Goal: Task Accomplishment & Management: Complete application form

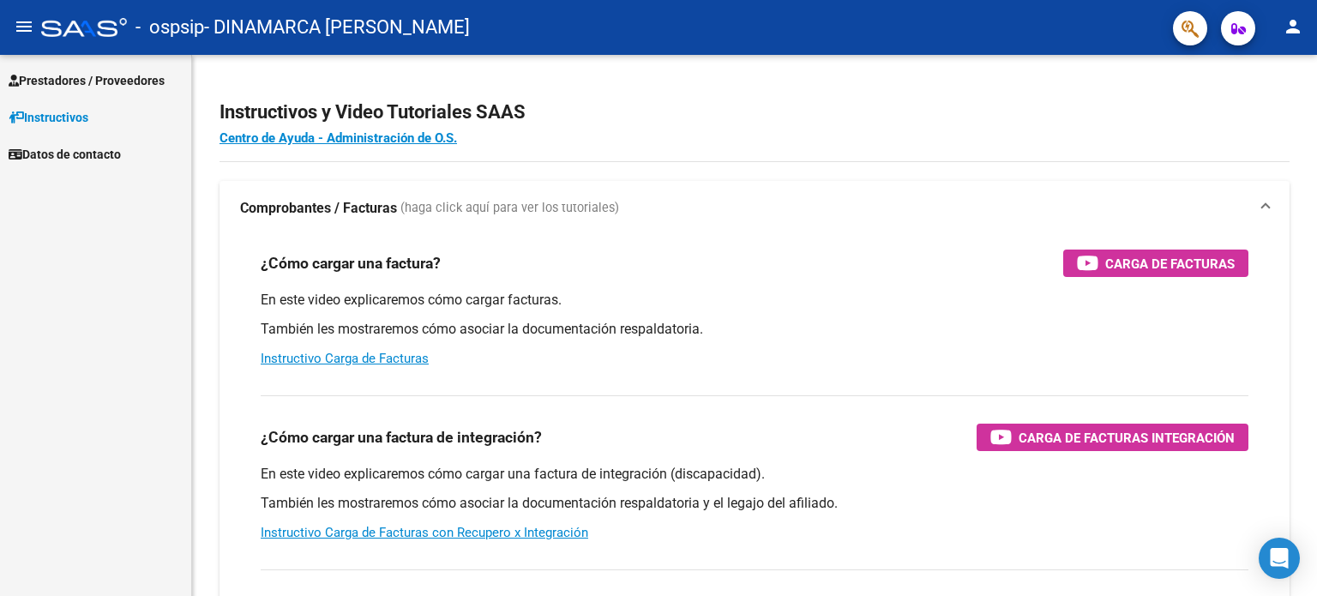
click at [110, 91] on link "Prestadores / Proveedores" at bounding box center [95, 80] width 191 height 37
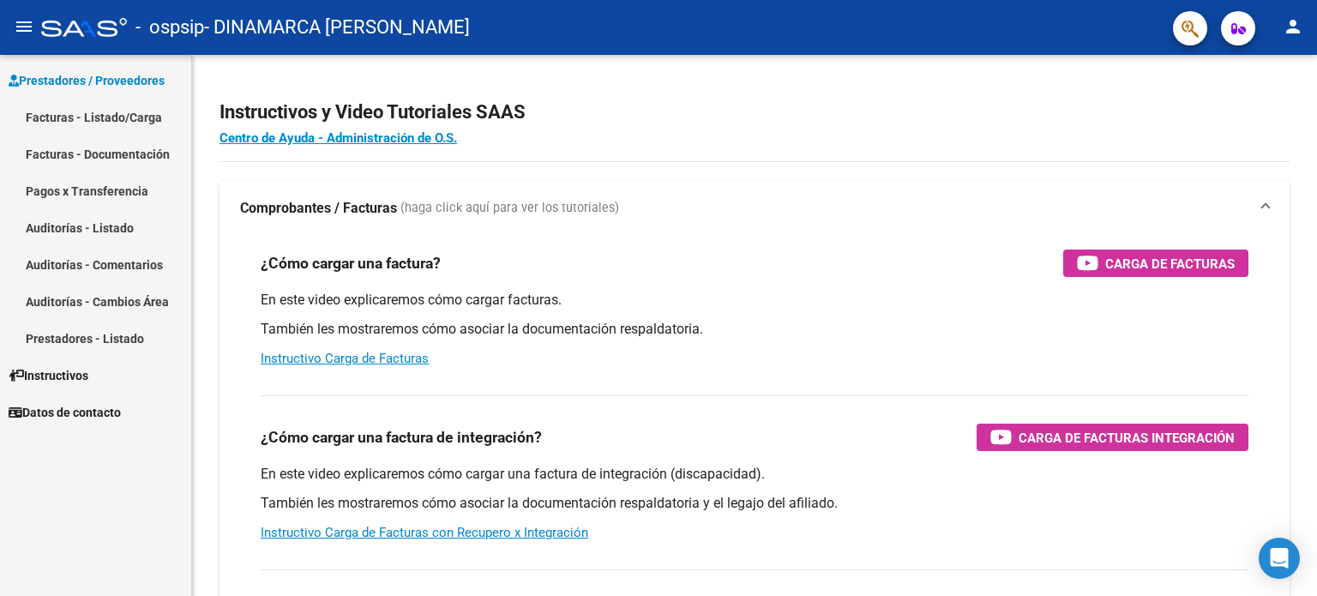
click at [120, 153] on link "Facturas - Documentación" at bounding box center [95, 153] width 191 height 37
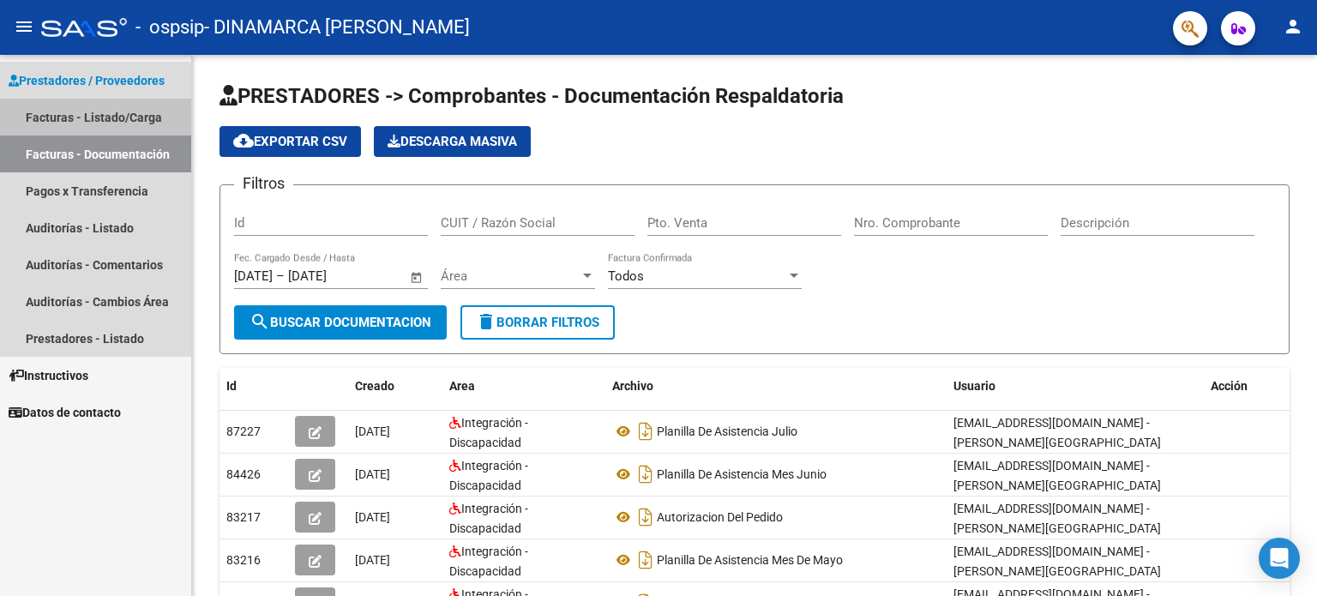
click at [117, 128] on link "Facturas - Listado/Carga" at bounding box center [95, 117] width 191 height 37
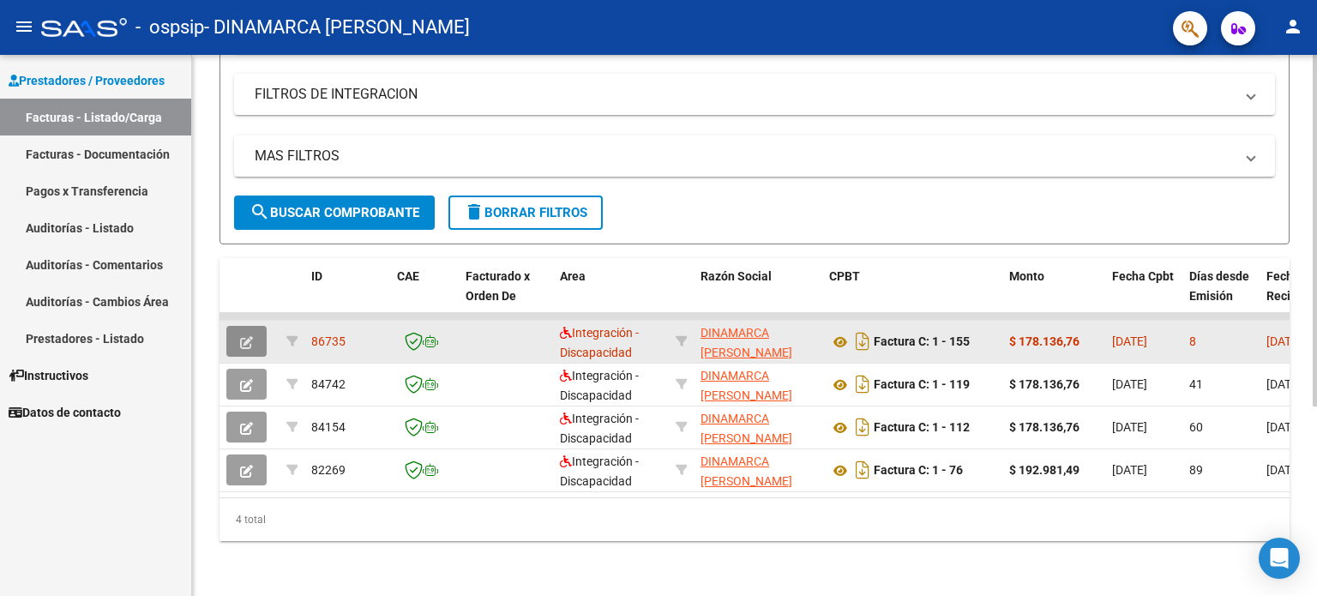
click at [254, 328] on button "button" at bounding box center [246, 341] width 40 height 31
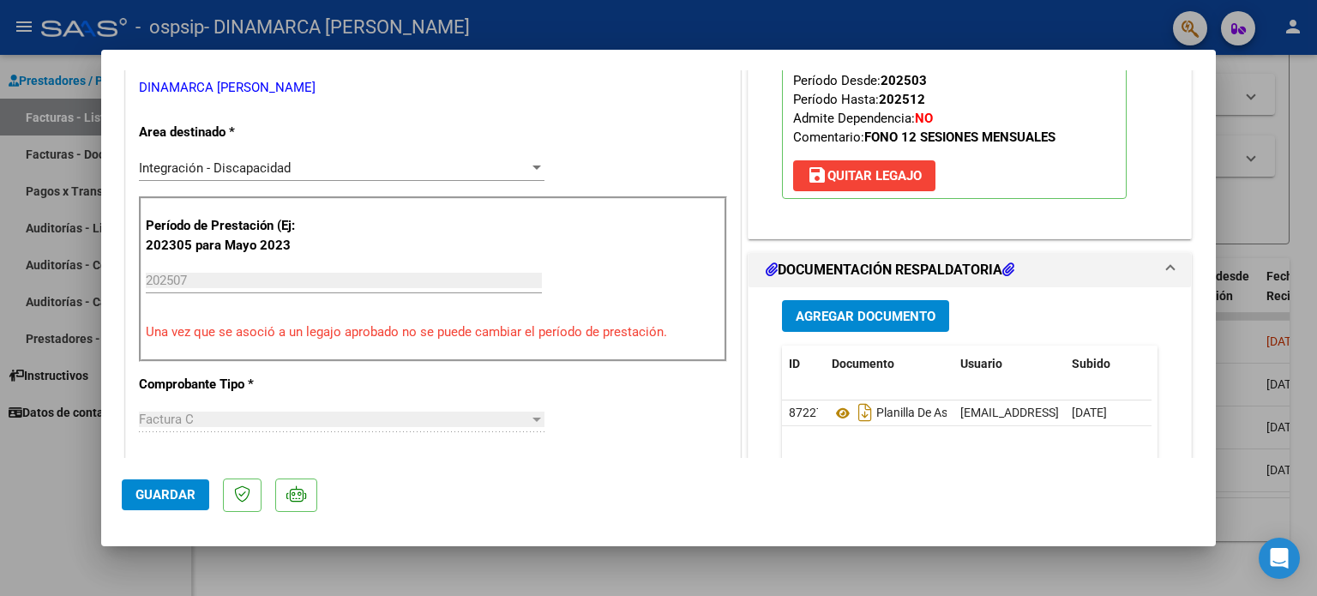
scroll to position [429, 0]
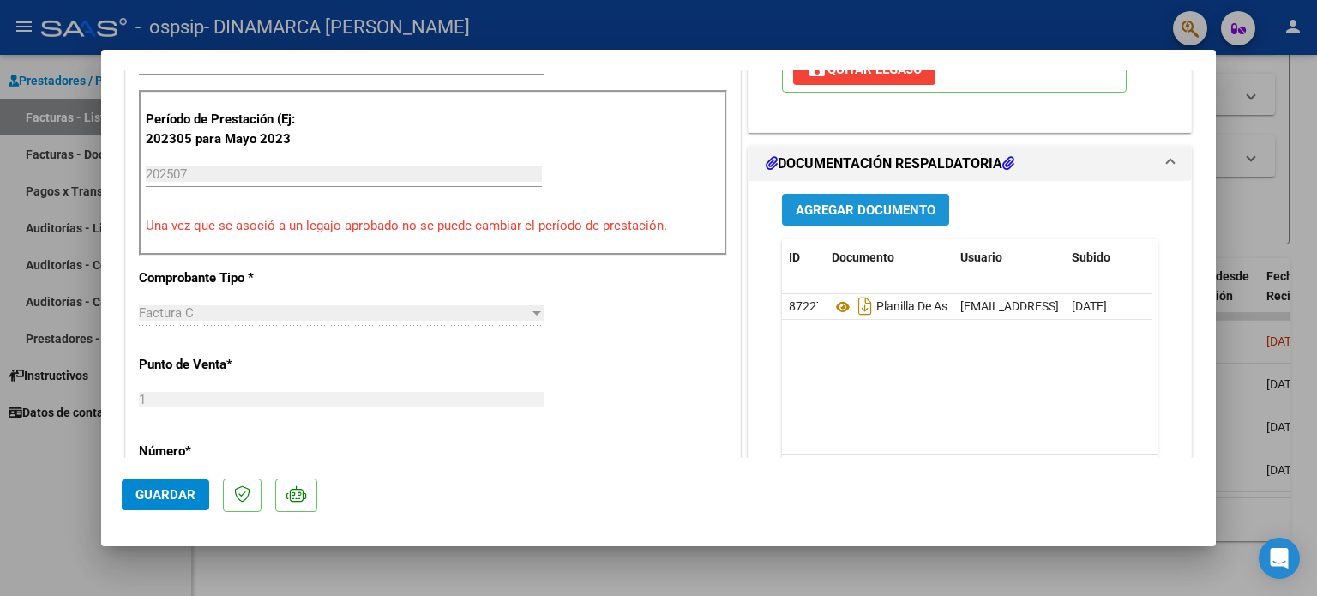
click at [905, 216] on span "Agregar Documento" at bounding box center [865, 209] width 140 height 15
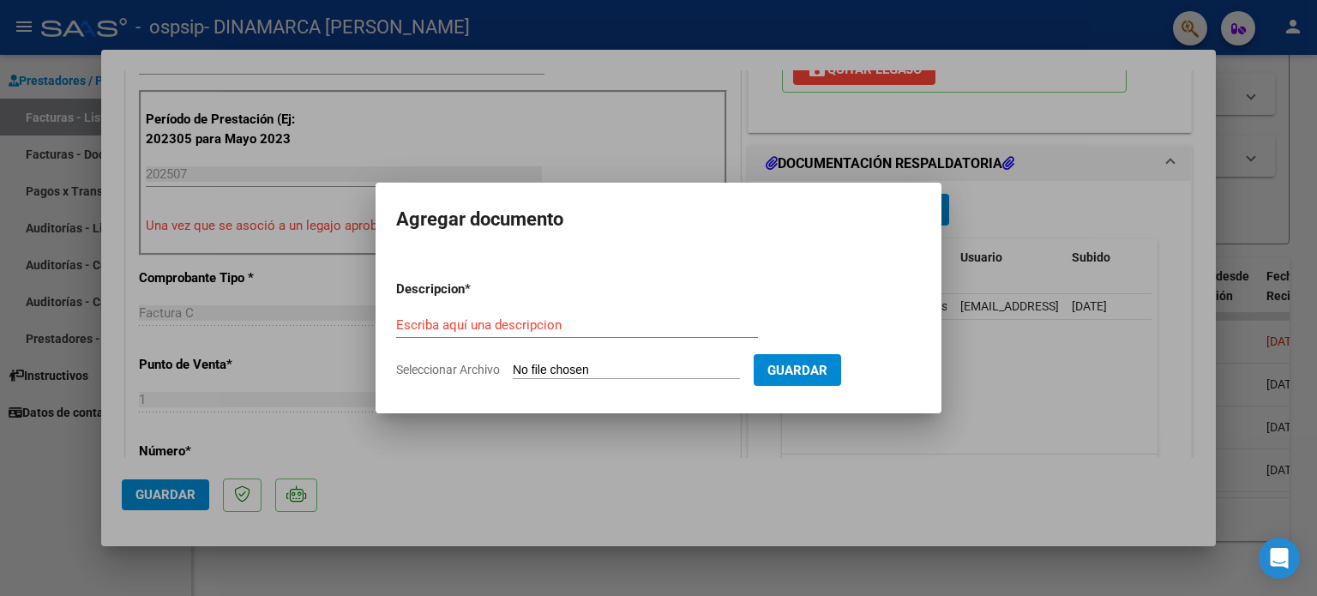
click at [647, 313] on div "Escriba aquí una descripcion" at bounding box center [577, 325] width 362 height 26
click at [650, 327] on input "Escriba aquí una descripcion" at bounding box center [577, 324] width 362 height 15
type input "INFORME EVOLUTIVO"
click at [638, 360] on form "Descripcion * INFORME EVOLUTIVO Escriba aquí una descripcion Seleccionar Archiv…" at bounding box center [658, 329] width 525 height 125
click at [636, 373] on input "Seleccionar Archivo" at bounding box center [626, 371] width 227 height 16
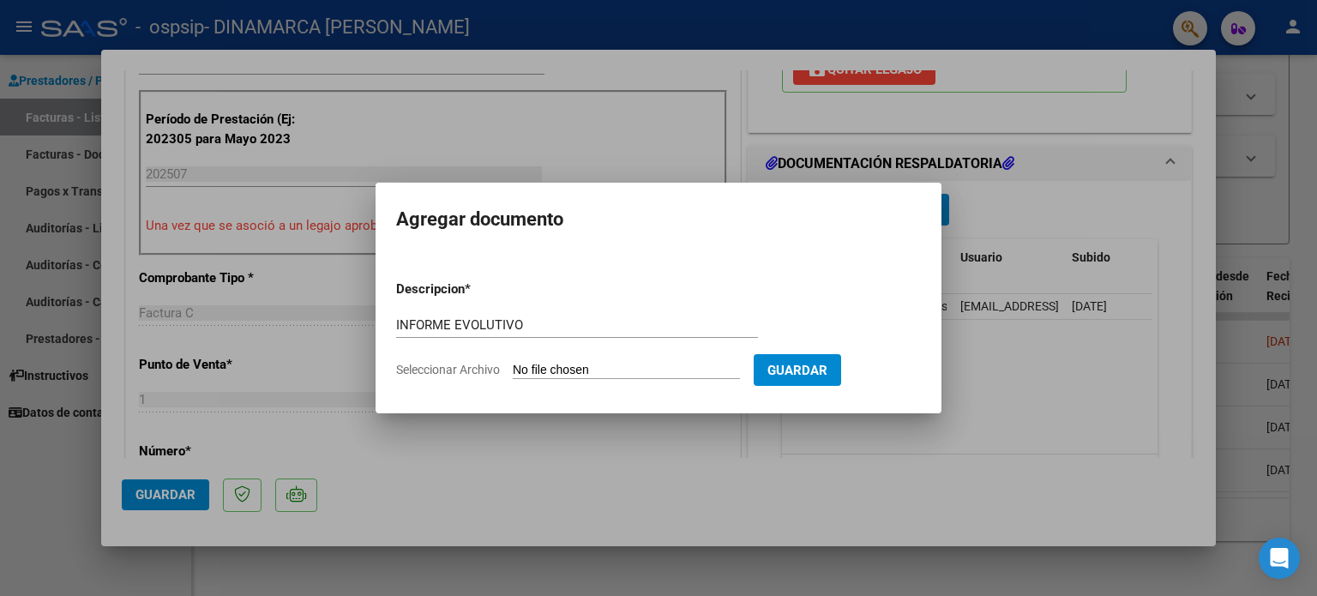
type input "C:\fakepath\INFORME DE EVOLUCION - PTE [PERSON_NAME] .pdf"
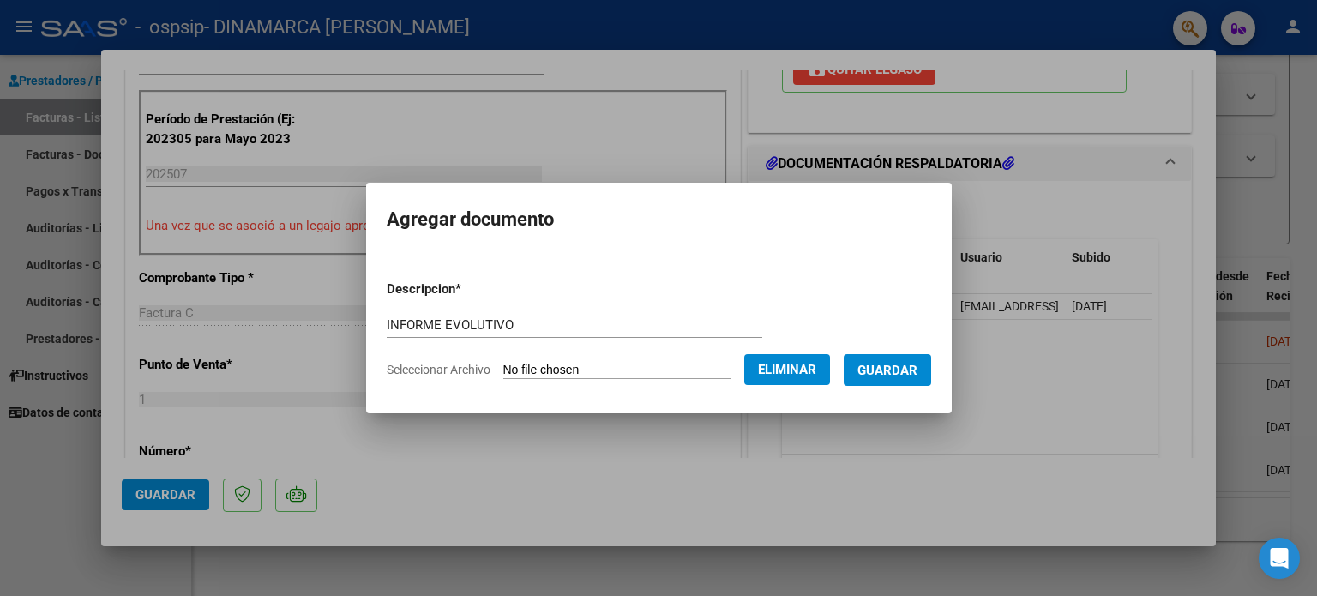
click at [905, 371] on span "Guardar" at bounding box center [887, 370] width 60 height 15
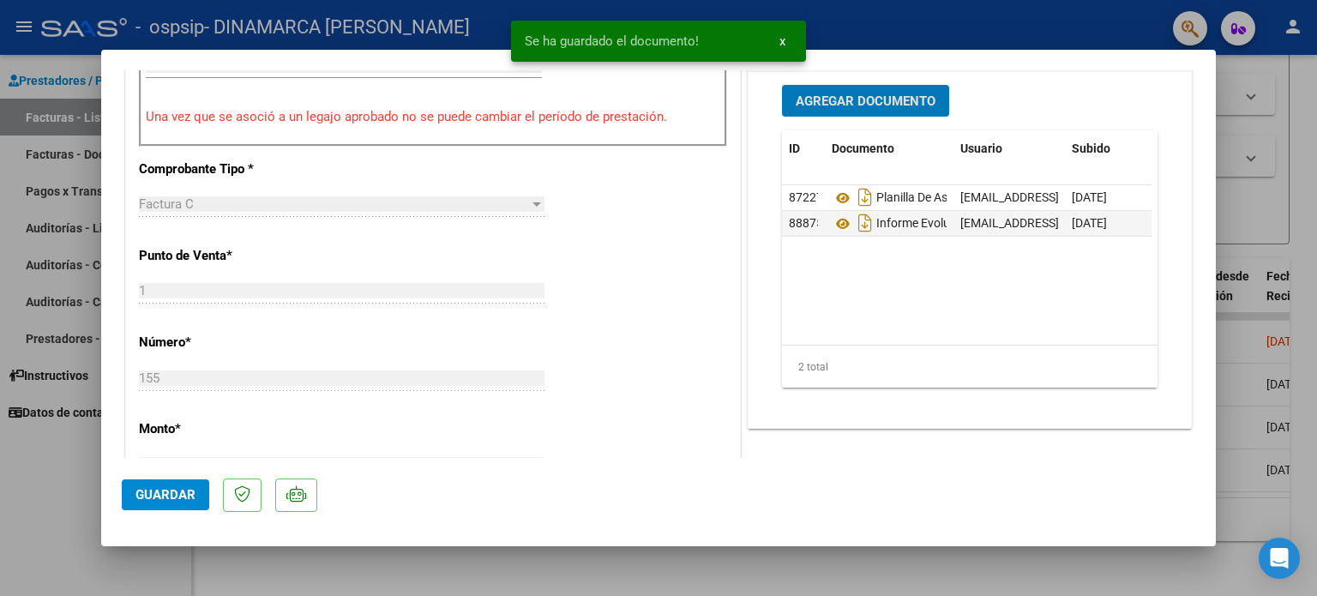
scroll to position [514, 0]
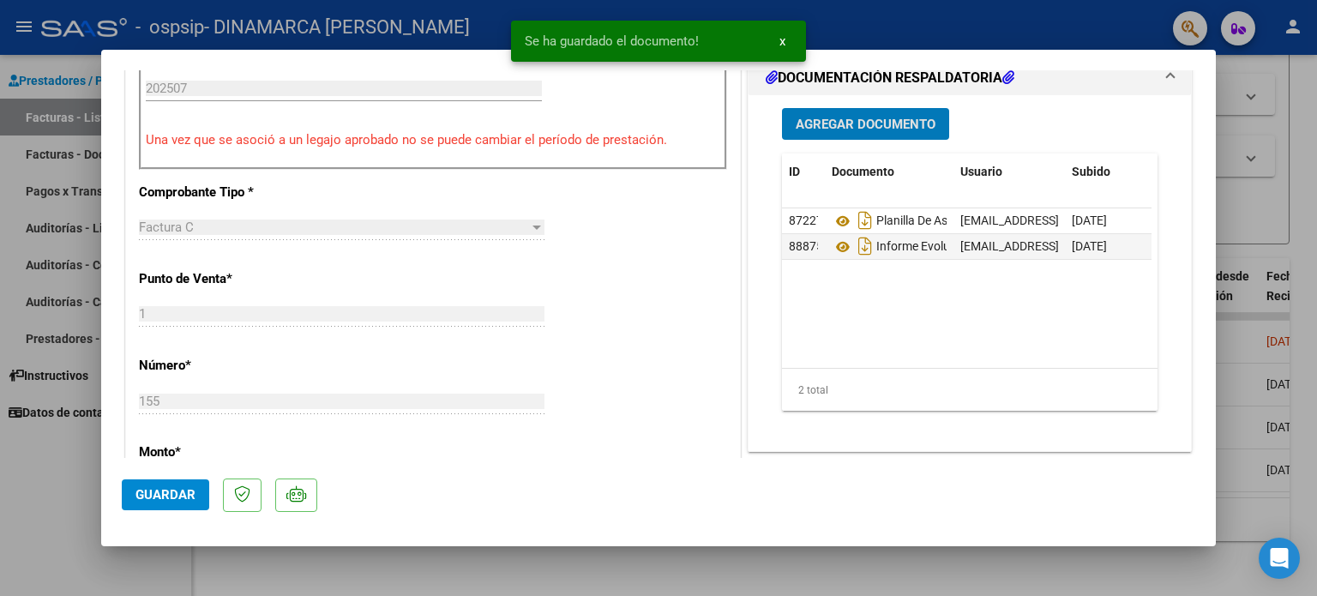
click at [146, 493] on span "Guardar" at bounding box center [165, 494] width 60 height 15
click at [358, 568] on div at bounding box center [658, 298] width 1317 height 596
type input "$ 0,00"
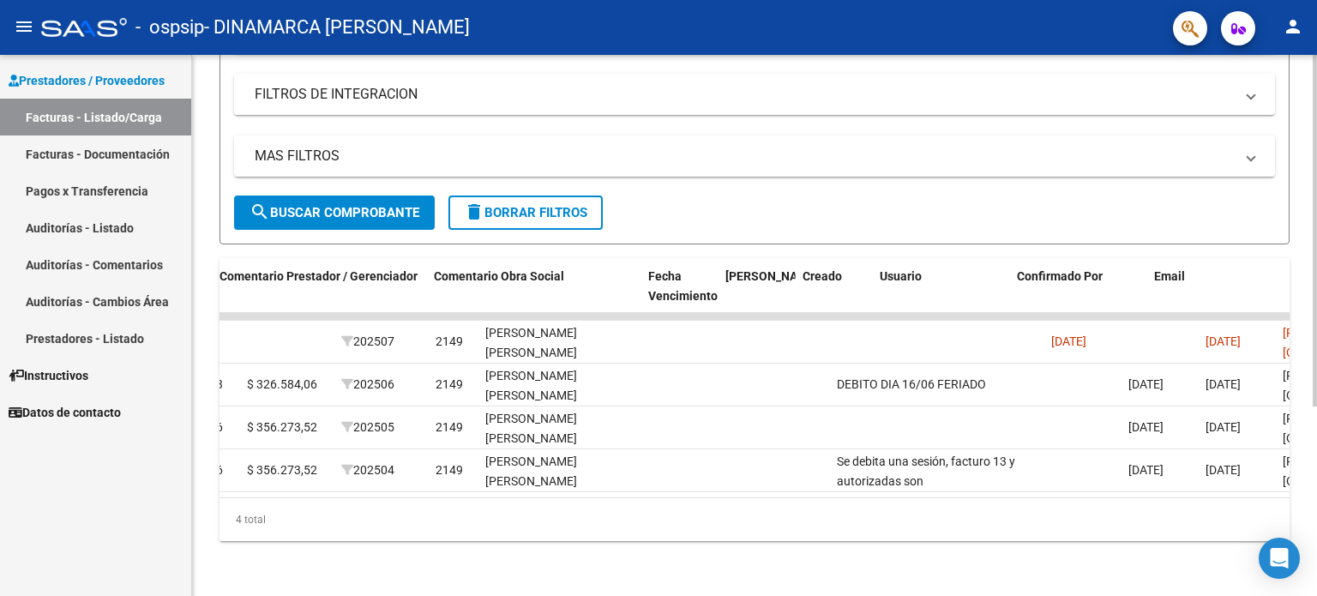
scroll to position [0, 0]
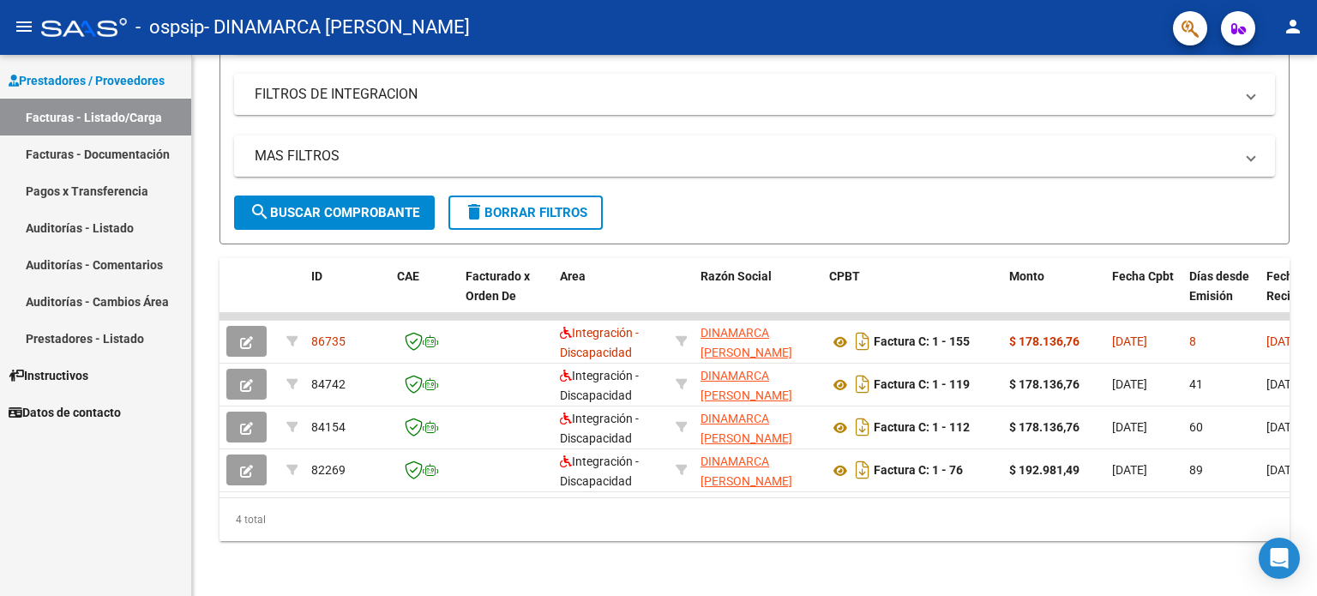
click at [127, 166] on link "Facturas - Documentación" at bounding box center [95, 153] width 191 height 37
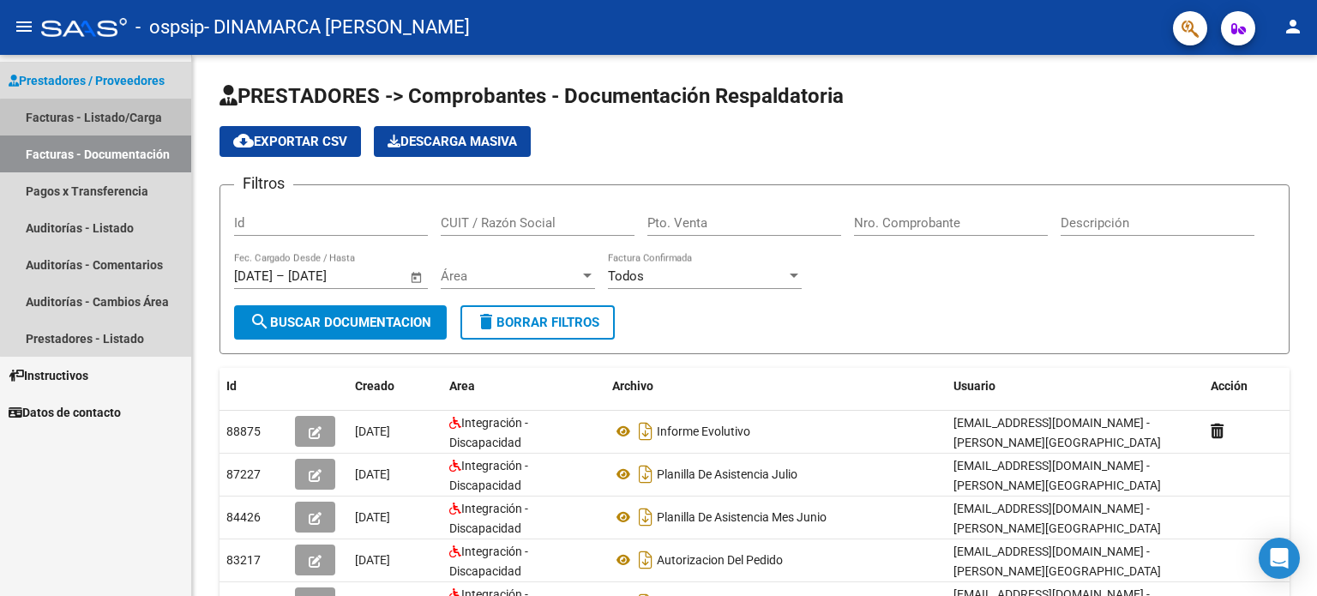
click at [134, 126] on link "Facturas - Listado/Carga" at bounding box center [95, 117] width 191 height 37
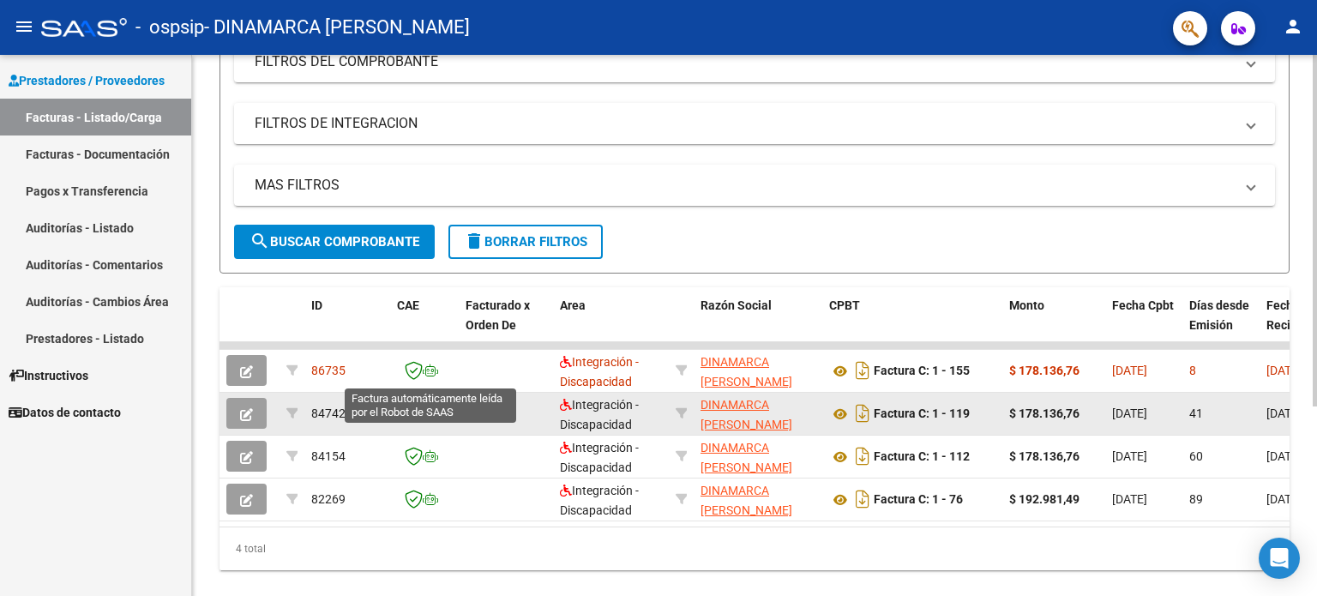
scroll to position [290, 0]
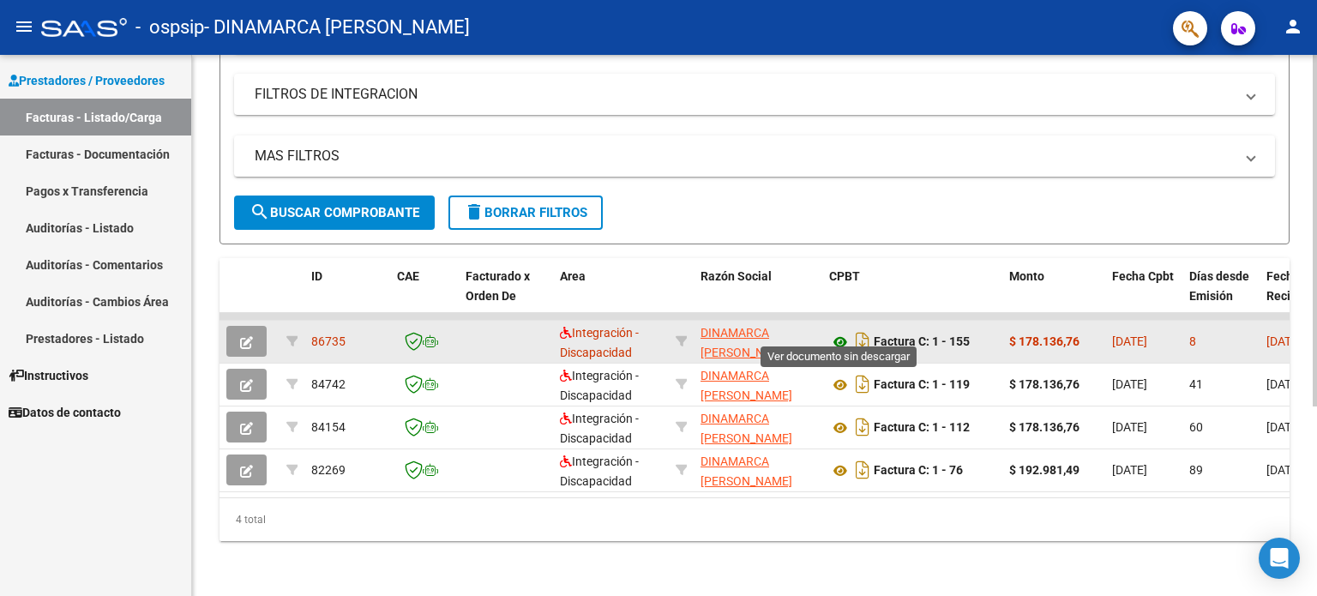
click at [843, 332] on icon at bounding box center [840, 342] width 22 height 21
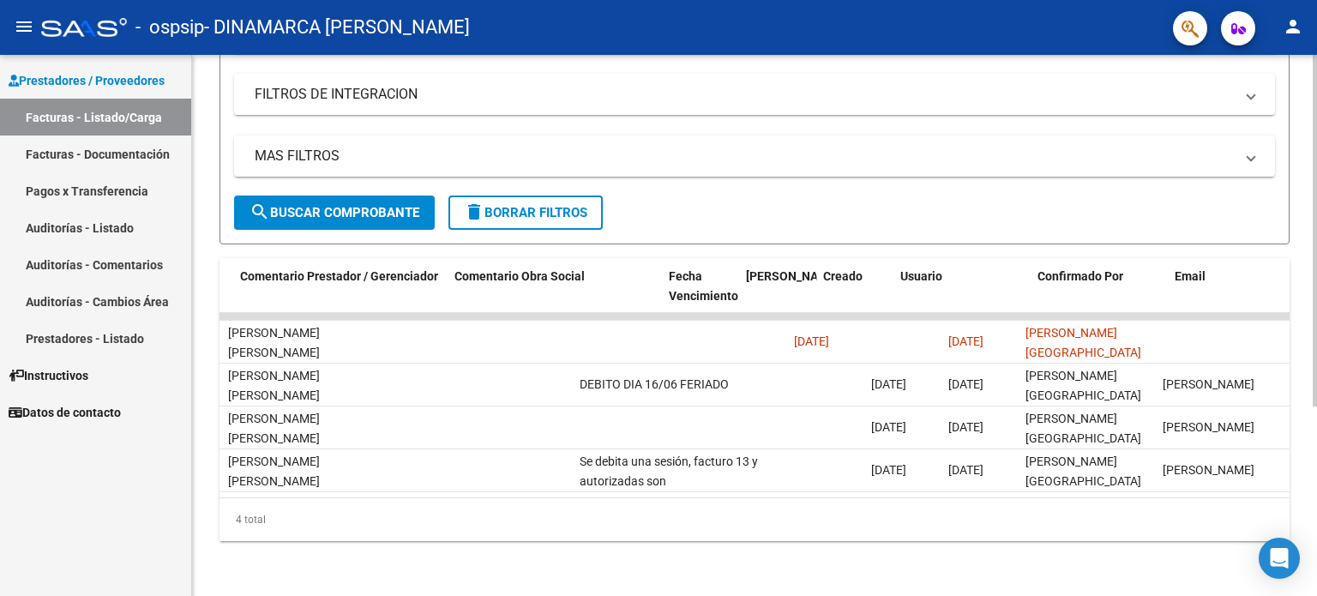
scroll to position [0, 2544]
